Goal: Task Accomplishment & Management: Use online tool/utility

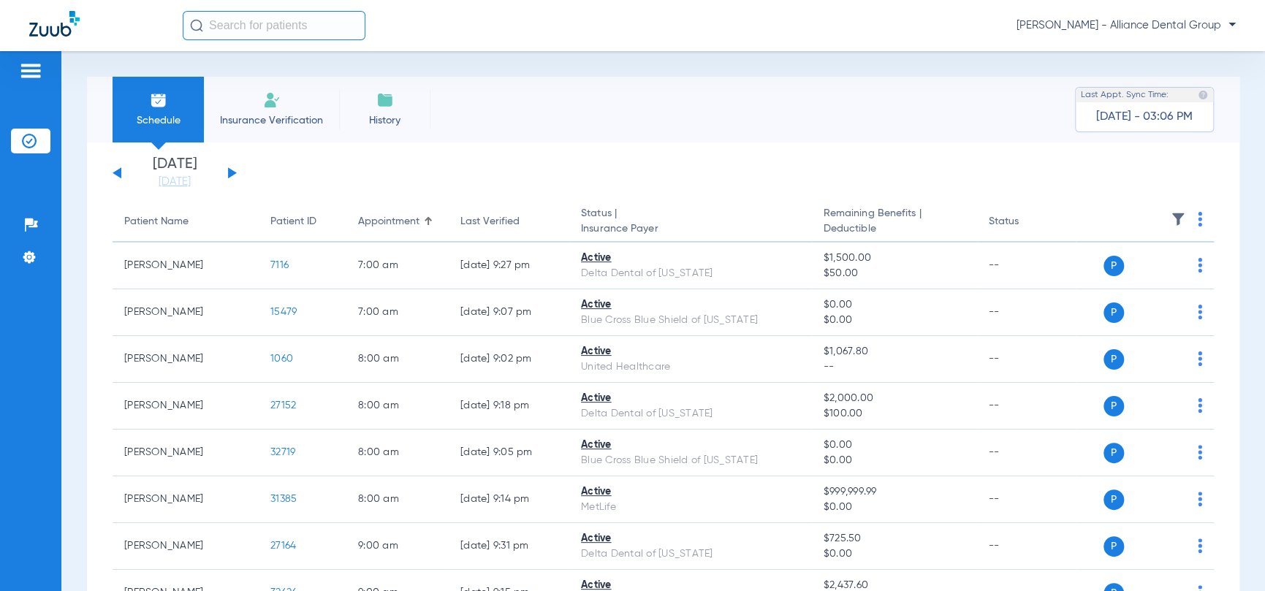
click at [269, 112] on li "Insurance Verification" at bounding box center [271, 110] width 135 height 66
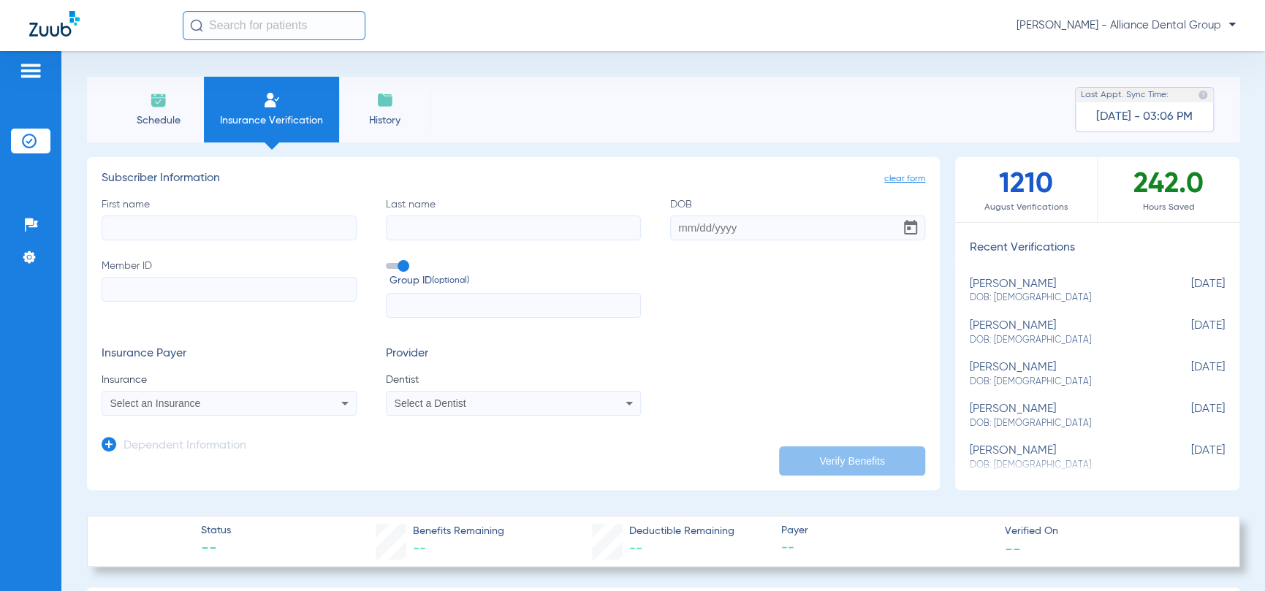
click at [166, 110] on li "Schedule" at bounding box center [158, 110] width 91 height 66
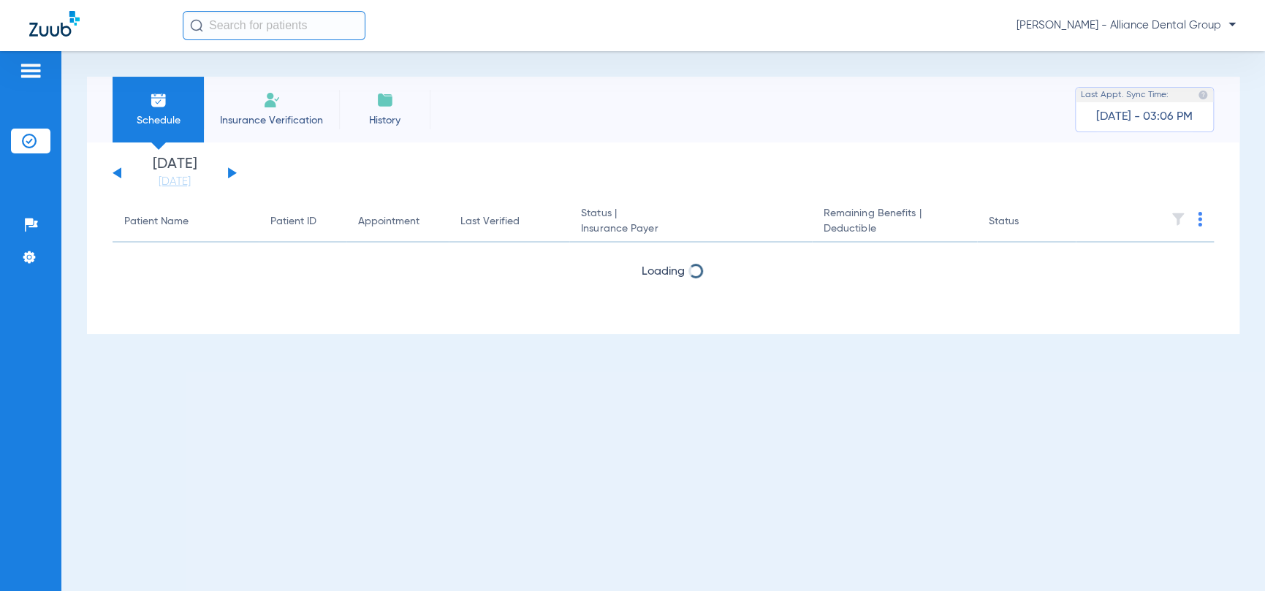
click at [251, 29] on input "text" at bounding box center [274, 25] width 183 height 29
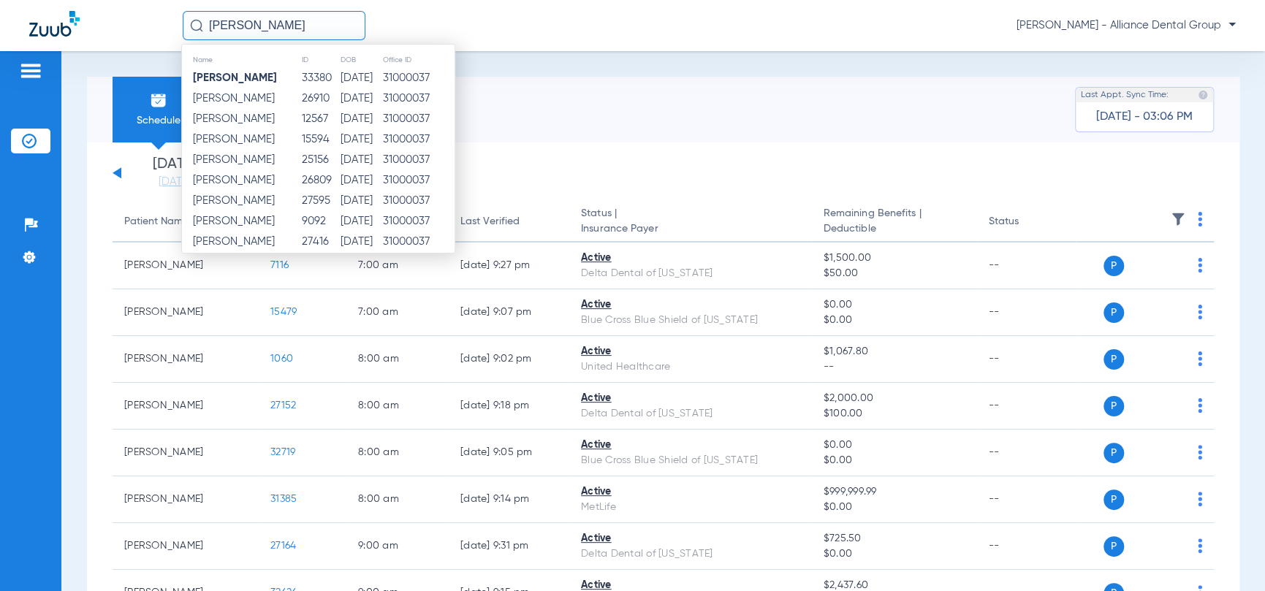
type input "Eli Thomas"
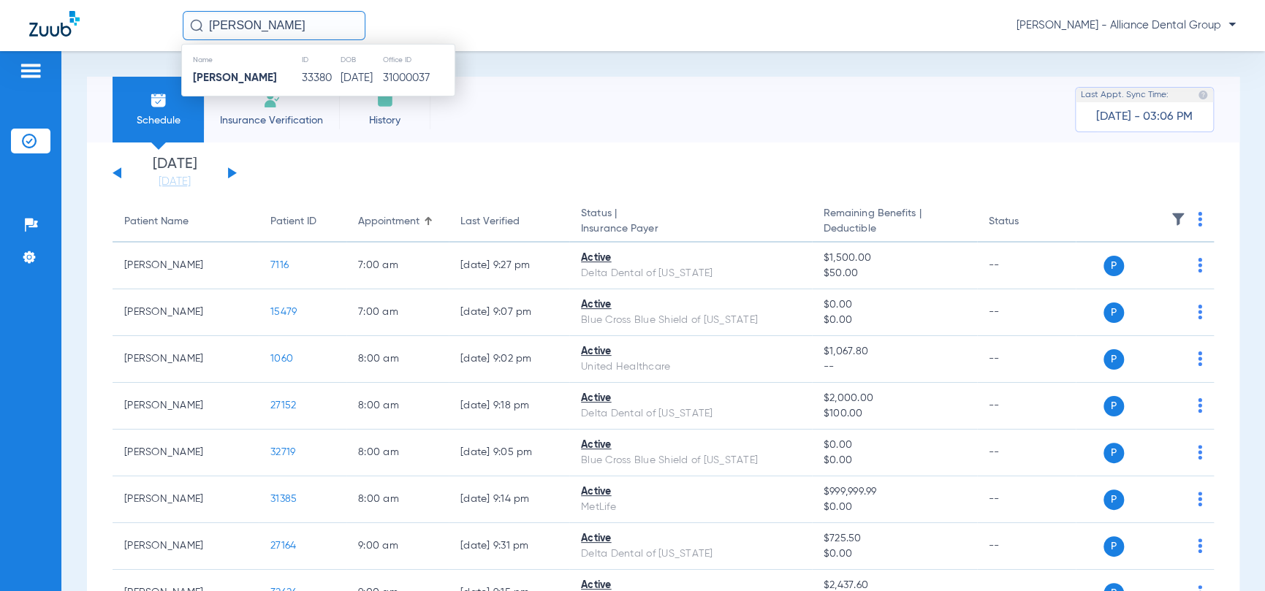
click at [239, 78] on strong "Eli Thomas" at bounding box center [235, 77] width 84 height 11
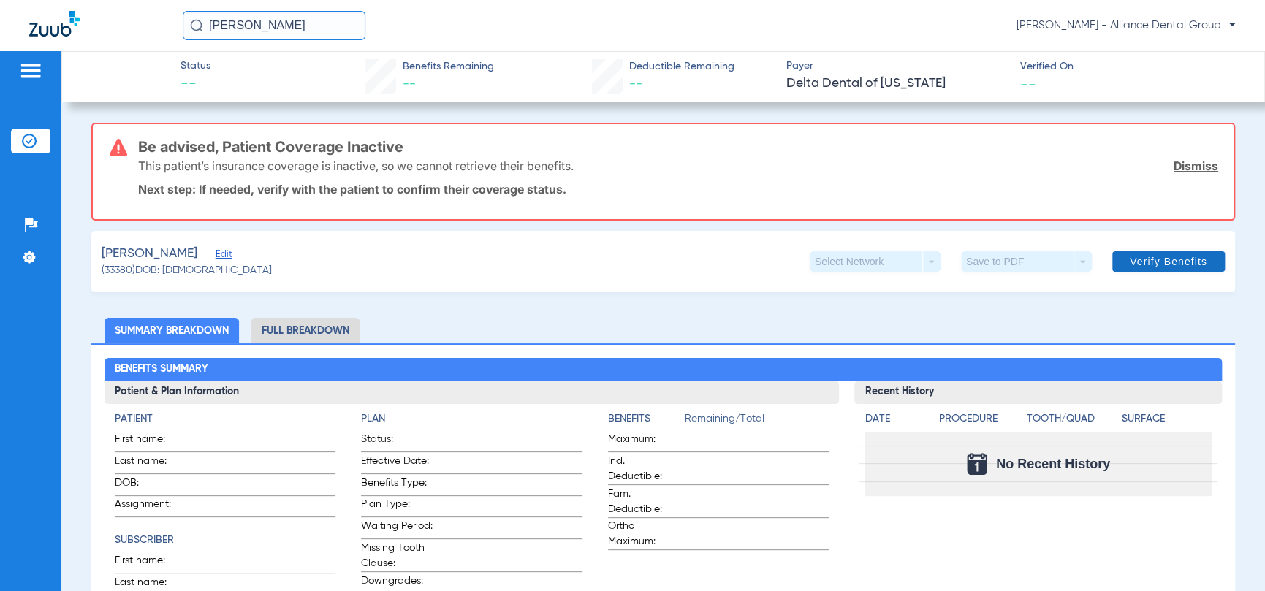
click at [1158, 262] on span "Verify Benefits" at bounding box center [1168, 262] width 77 height 12
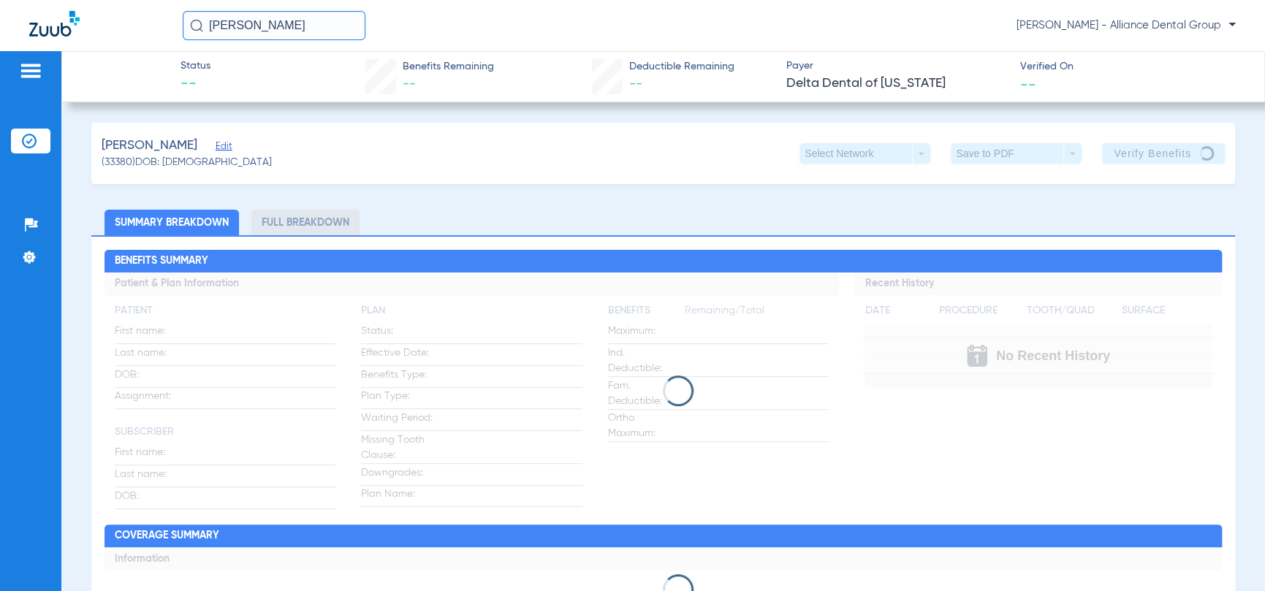
click at [34, 71] on img at bounding box center [30, 71] width 23 height 18
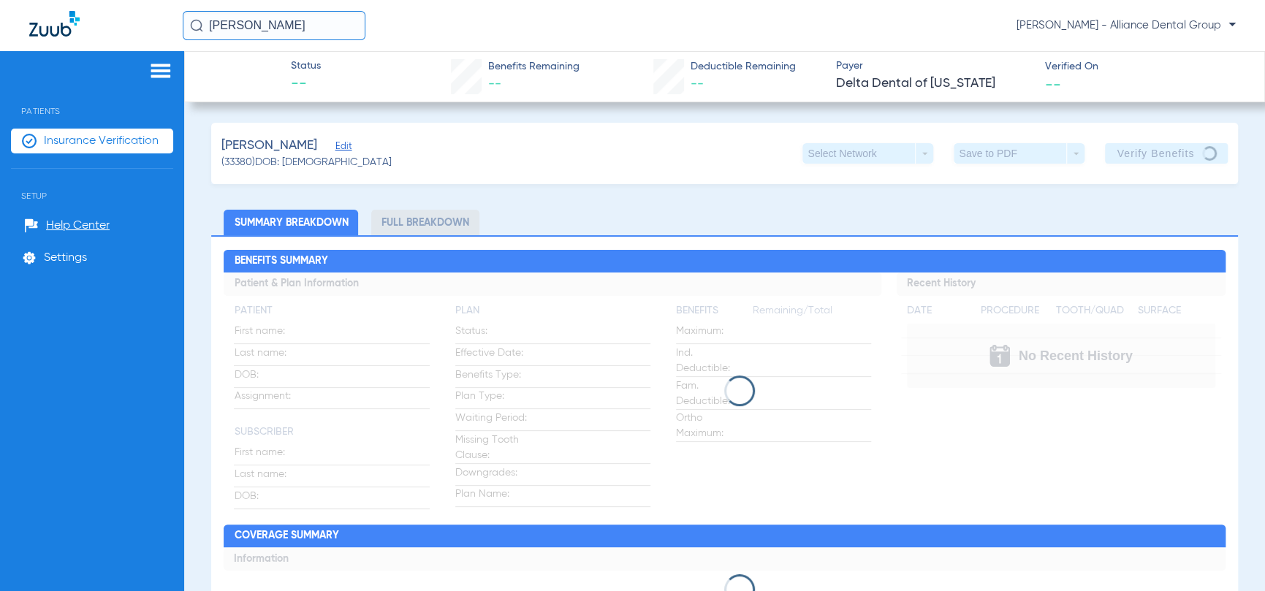
click at [34, 71] on div at bounding box center [92, 73] width 162 height 22
click at [35, 114] on span "Patients" at bounding box center [92, 100] width 162 height 32
click at [170, 67] on img at bounding box center [160, 71] width 23 height 18
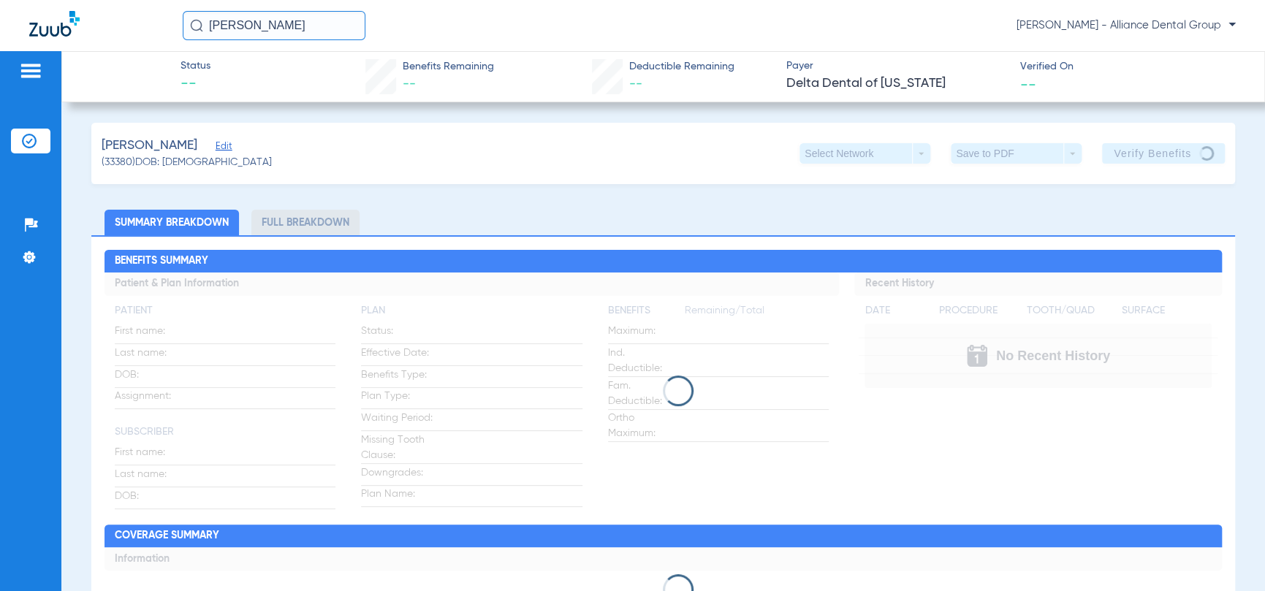
click at [288, 28] on input "Eli Thomas" at bounding box center [274, 25] width 183 height 29
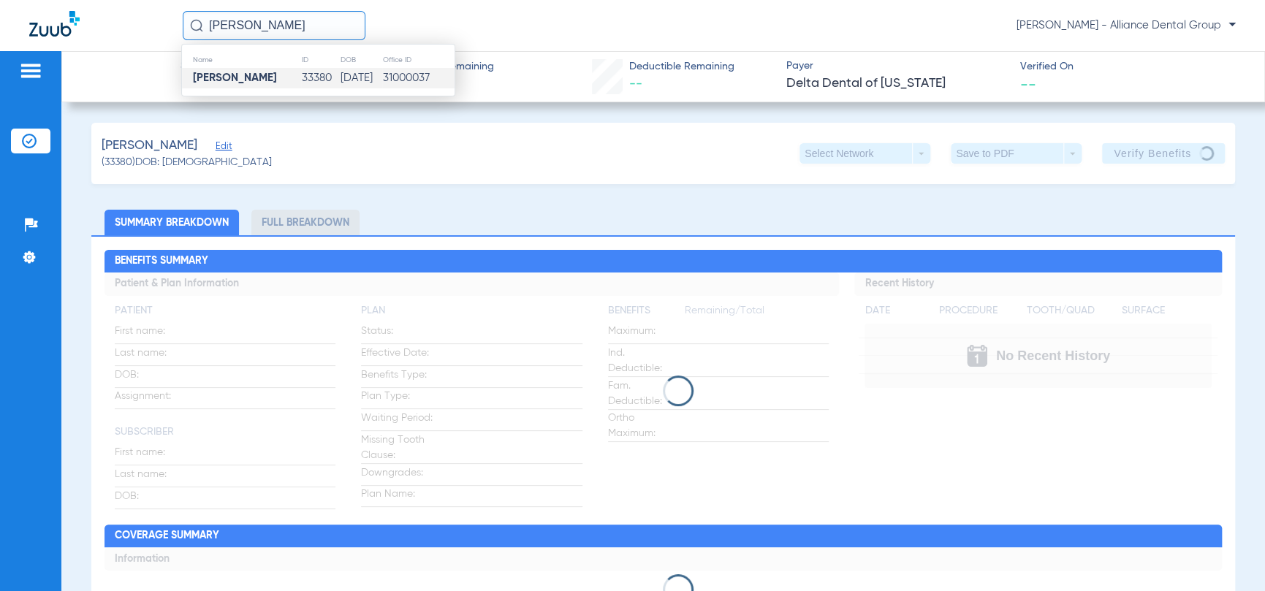
click at [412, 77] on td "31000037" at bounding box center [418, 78] width 72 height 20
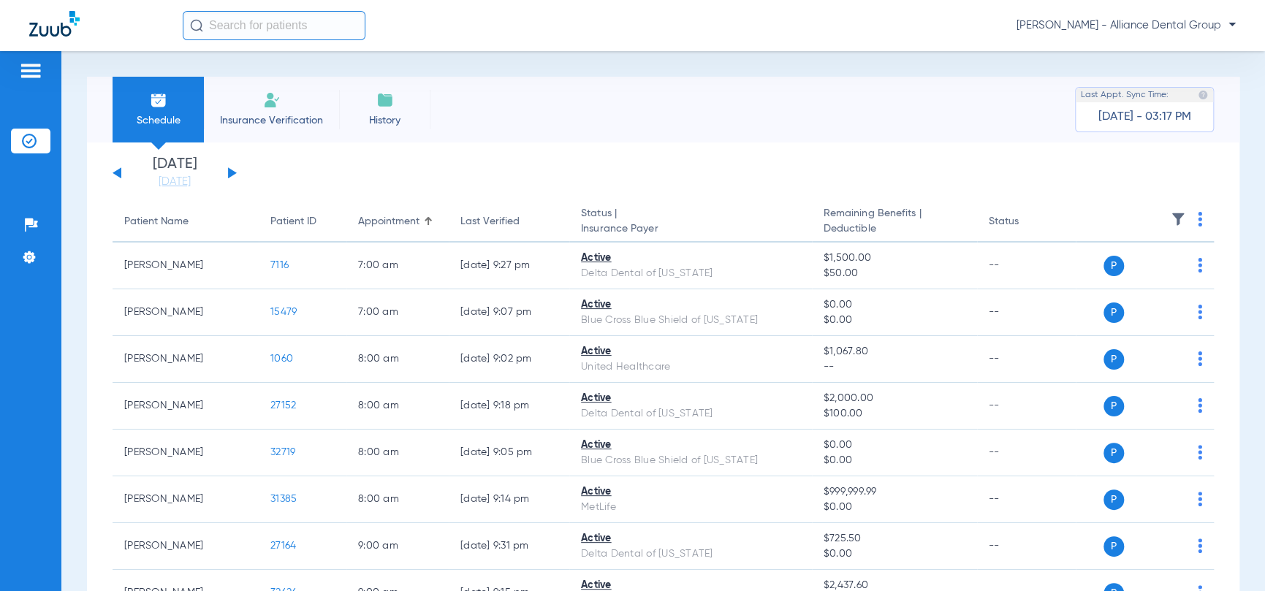
click at [275, 113] on span "Insurance Verification" at bounding box center [271, 120] width 113 height 15
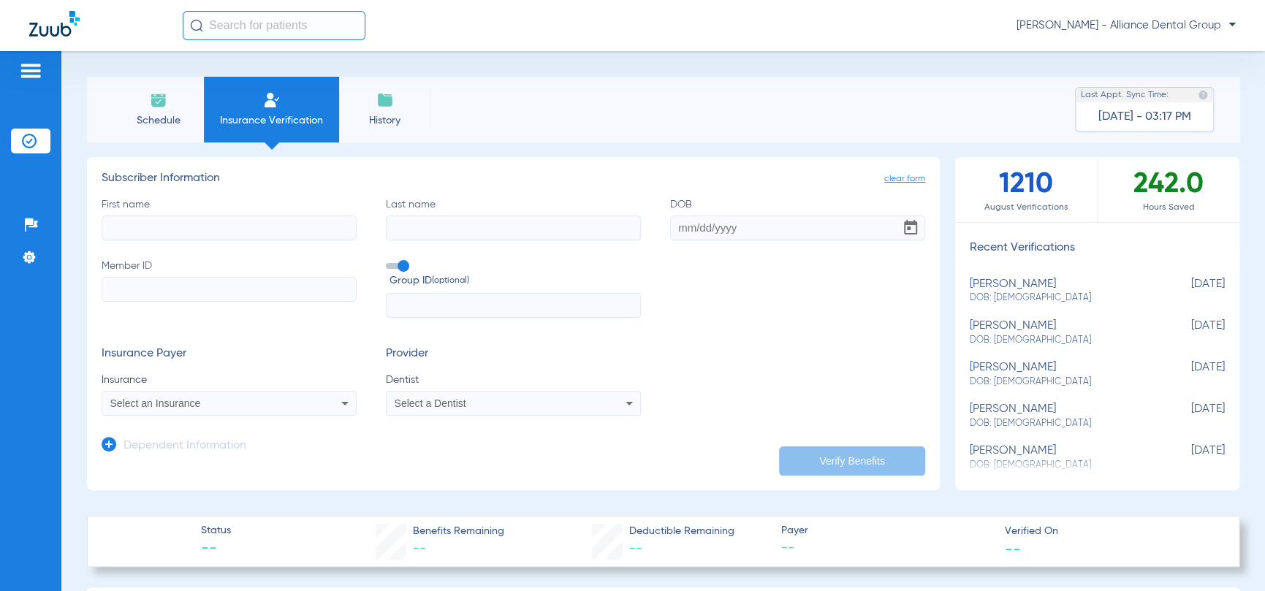
click at [188, 224] on input "First name" at bounding box center [229, 228] width 255 height 25
type input "[PERSON_NAME]"
click at [703, 229] on input "DOB Required" at bounding box center [797, 228] width 255 height 25
type input "[DATE]"
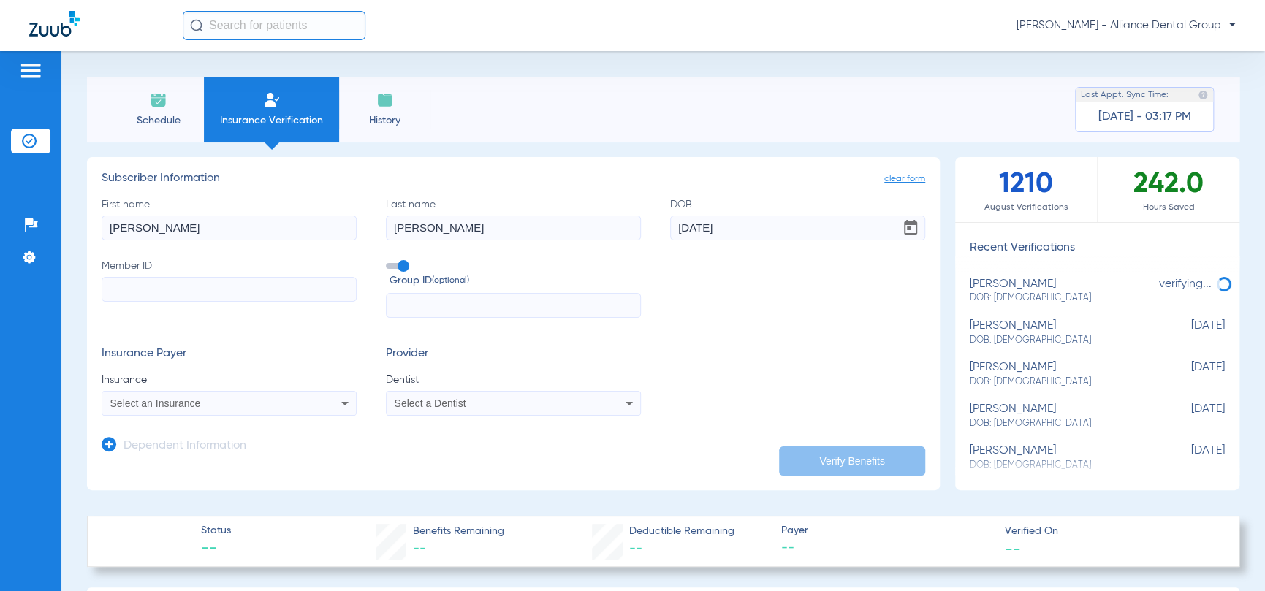
click at [231, 296] on input "Member ID" at bounding box center [229, 289] width 255 height 25
click at [126, 291] on input "Member ID Required" at bounding box center [229, 289] width 255 height 25
type input "880378292"
click at [442, 308] on input "text" at bounding box center [513, 305] width 255 height 25
type input "11260"
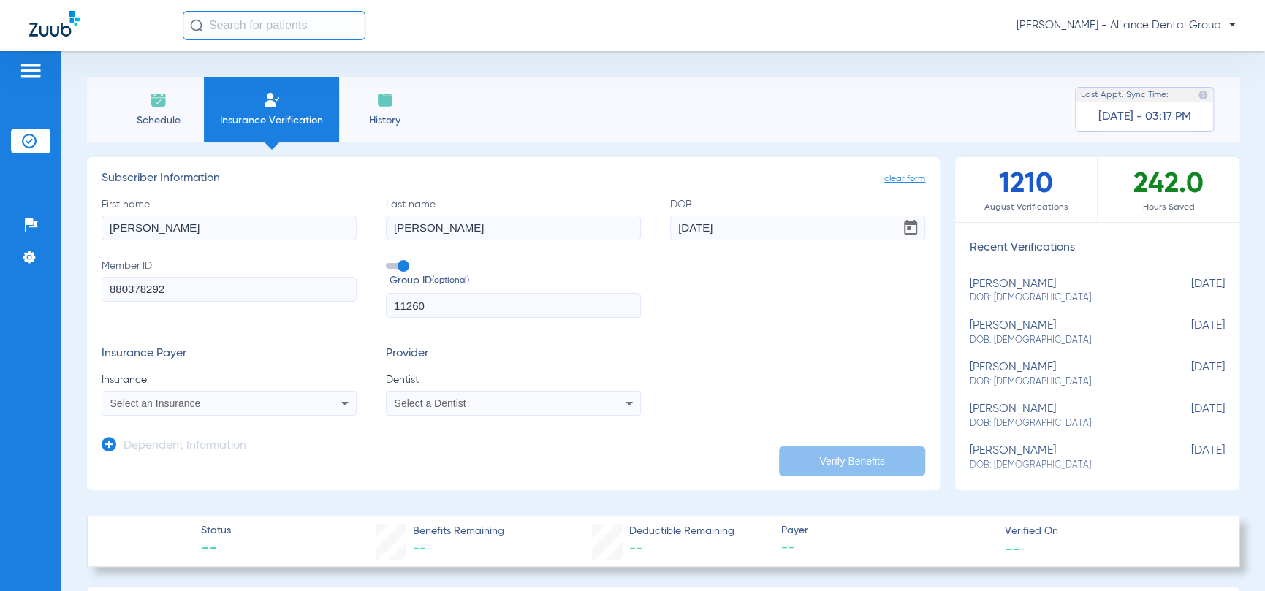
click at [488, 407] on div "Select a Dentist" at bounding box center [490, 403] width 191 height 10
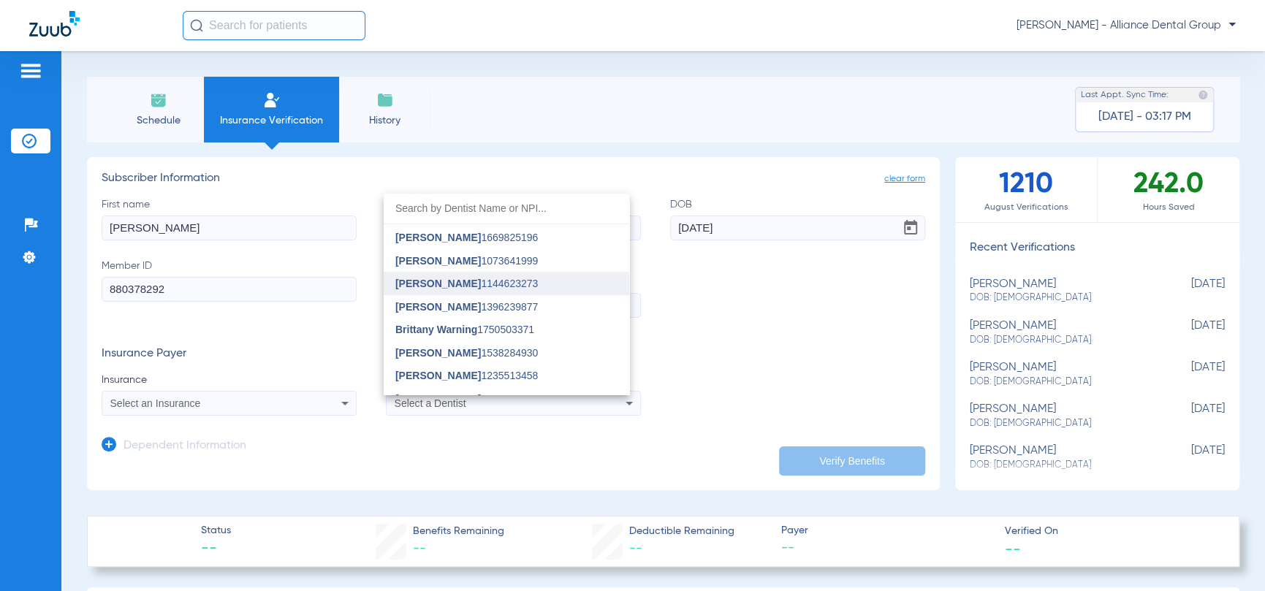
scroll to position [585, 0]
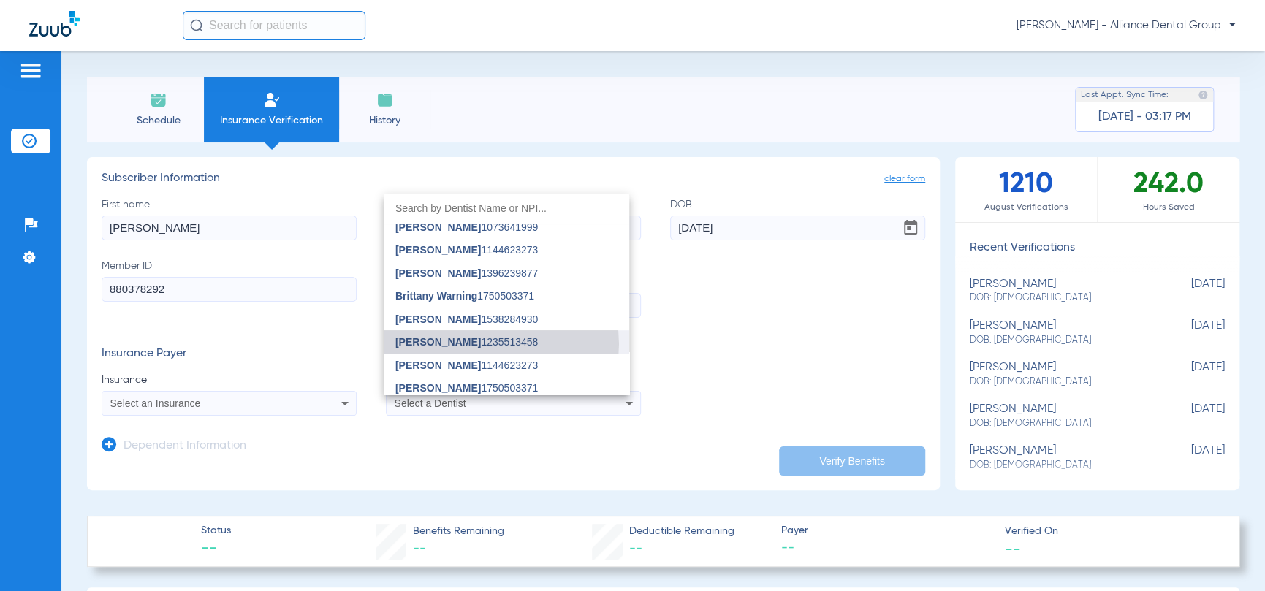
click at [491, 344] on span "[PERSON_NAME] 1235513458" at bounding box center [466, 342] width 143 height 10
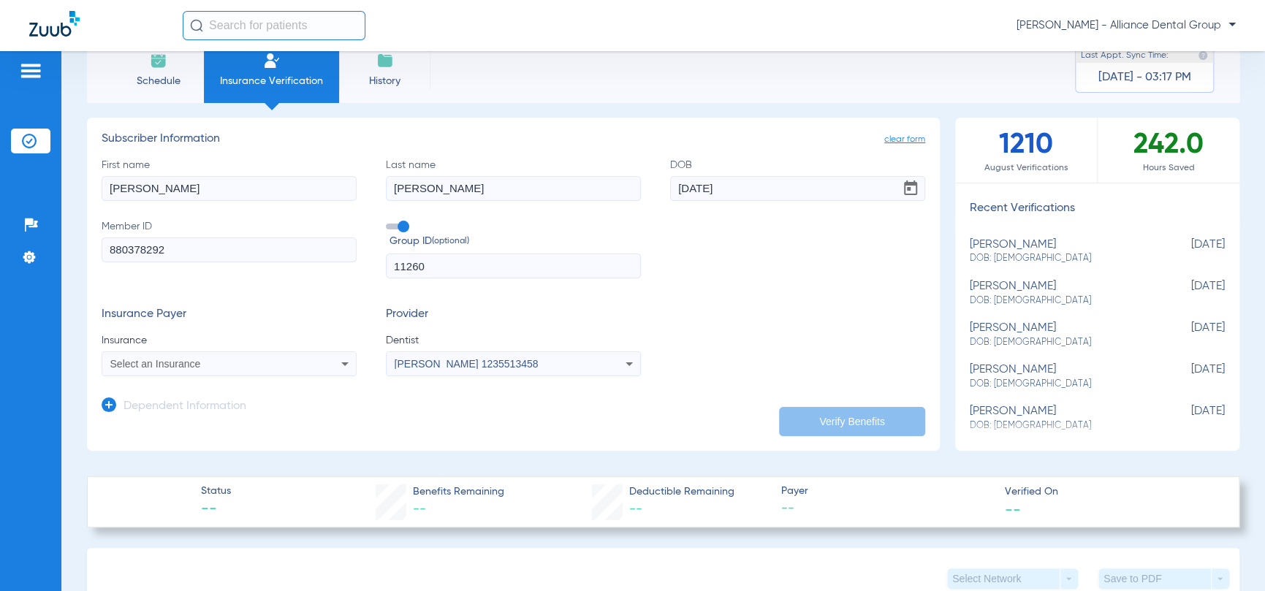
scroll to position [0, 0]
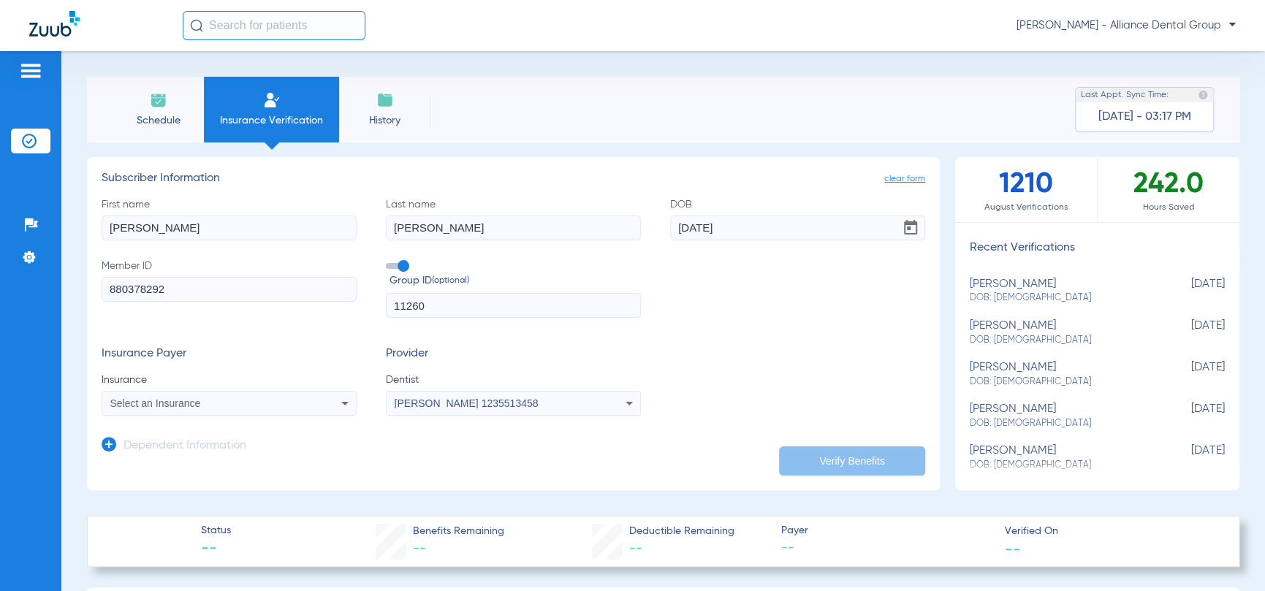
click at [200, 407] on div "Select an Insurance" at bounding box center [205, 403] width 191 height 10
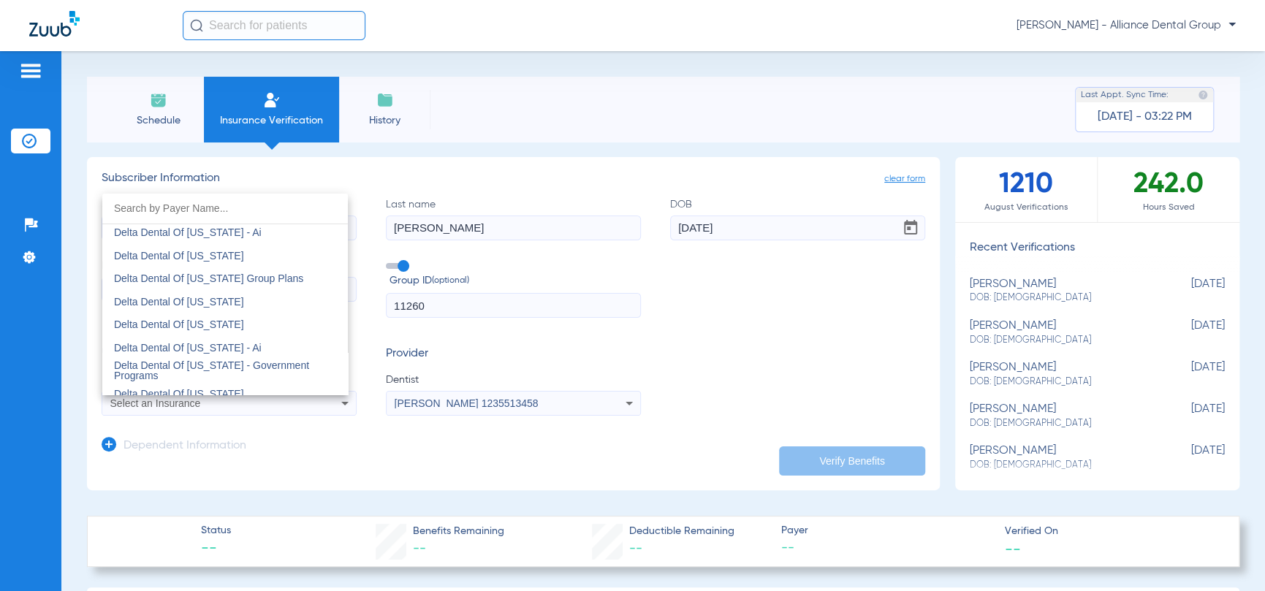
scroll to position [2924, 0]
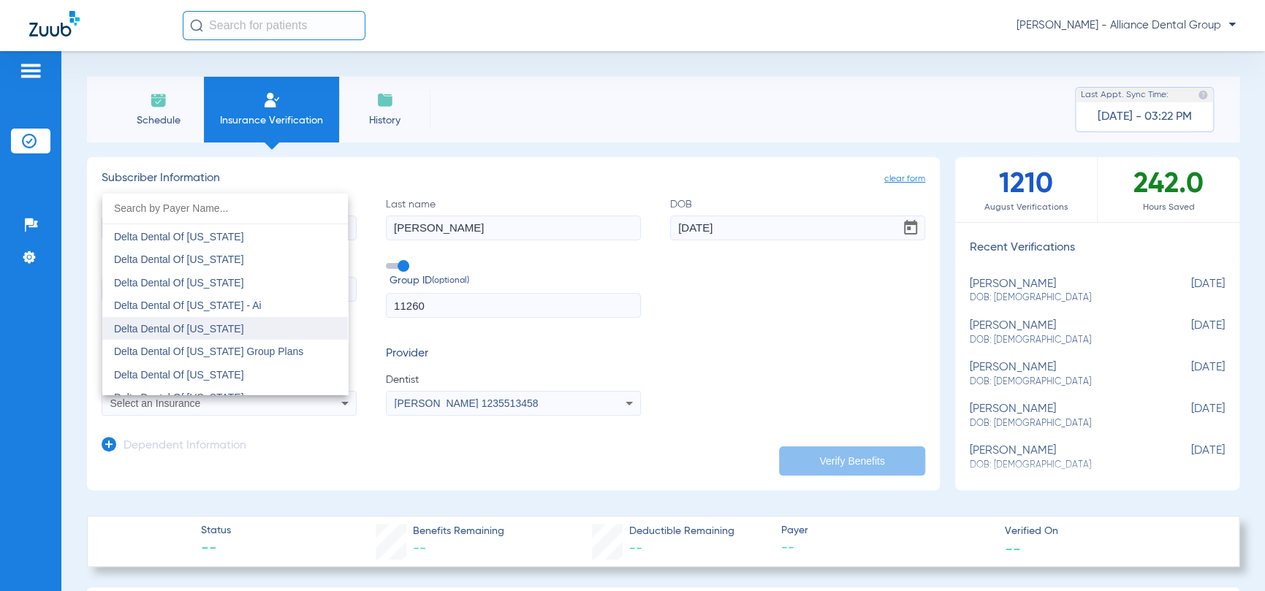
click at [192, 330] on span "Delta Dental Of [US_STATE]" at bounding box center [179, 329] width 130 height 12
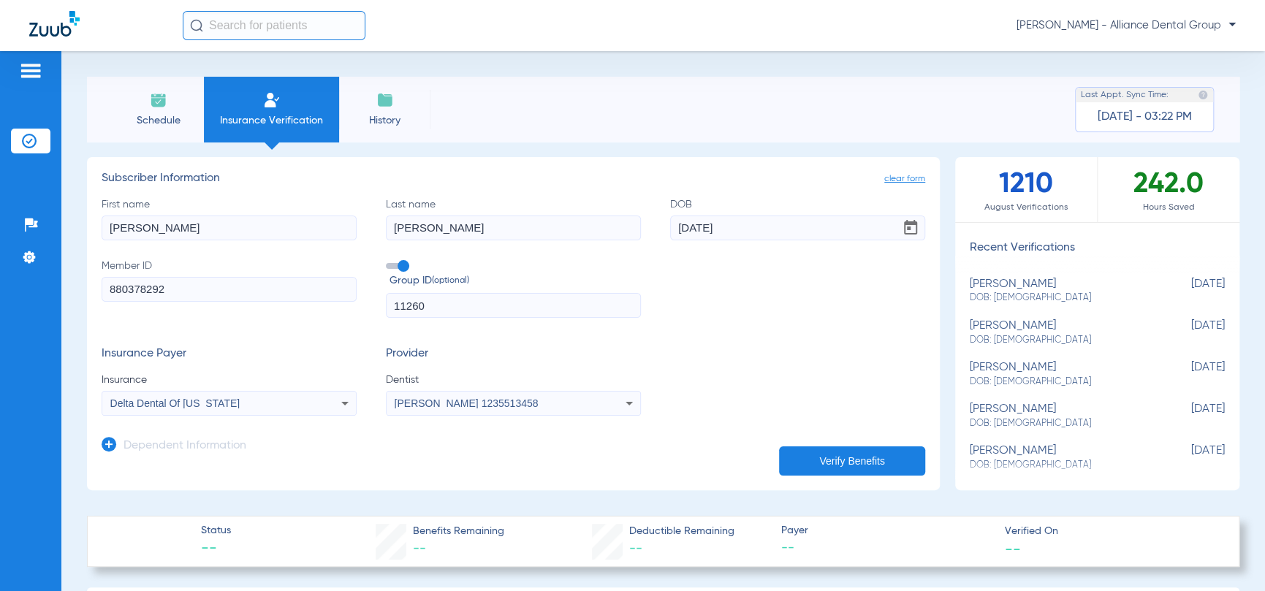
click at [841, 458] on button "Verify Benefits" at bounding box center [852, 461] width 146 height 29
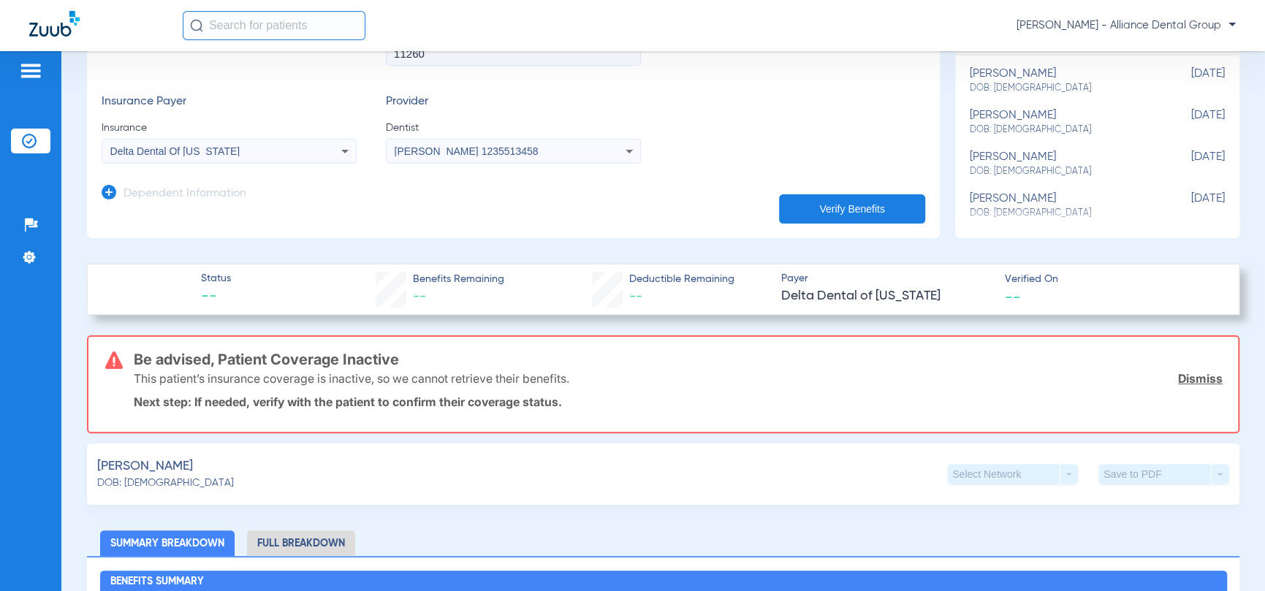
scroll to position [219, 0]
